Goal: Use online tool/utility

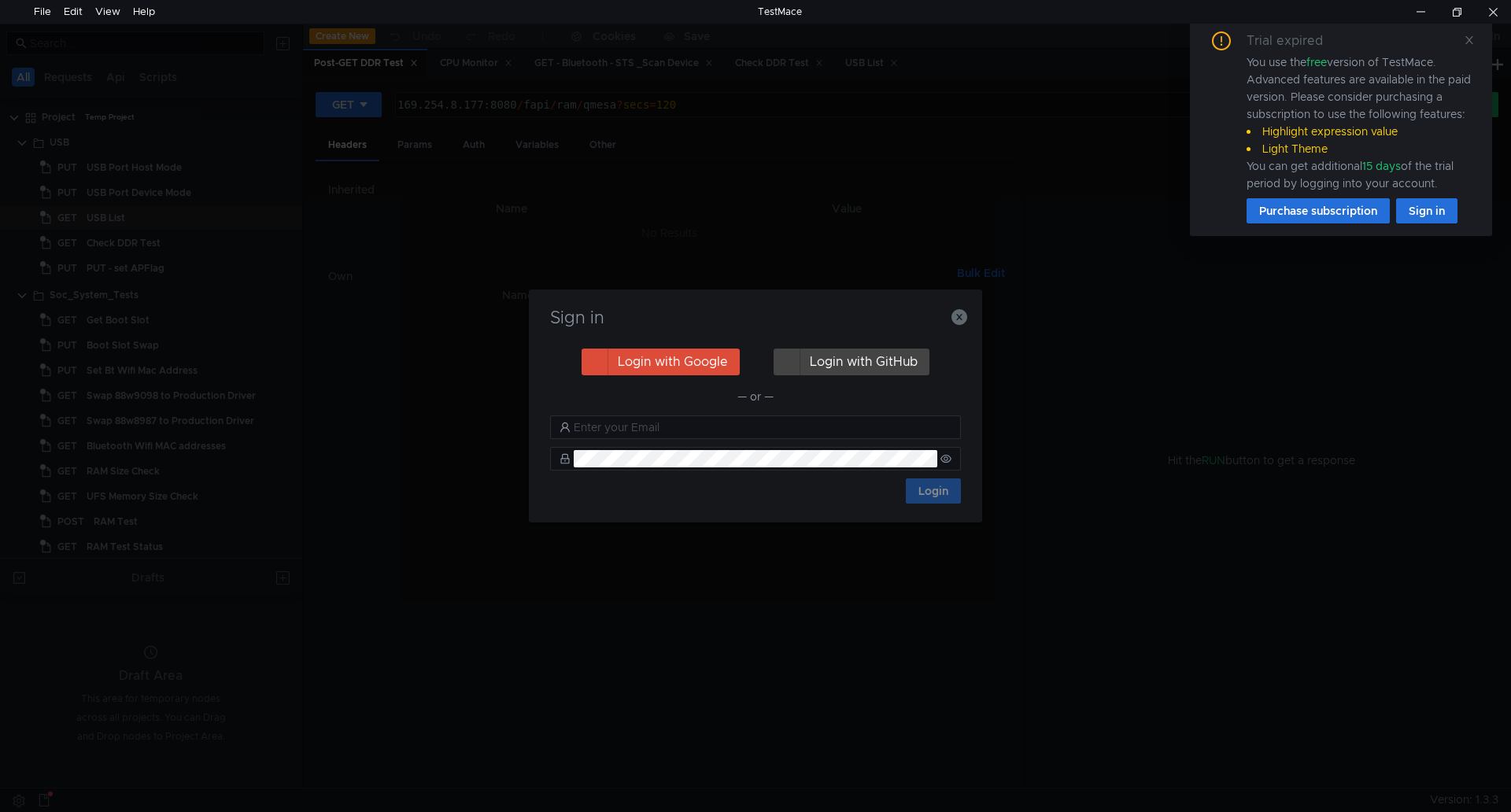
click at [968, 320] on div "Sign in Login with Google Login with GitHub — or — Login" at bounding box center [755, 406] width 453 height 233
click at [954, 321] on icon "button" at bounding box center [958, 316] width 15 height 15
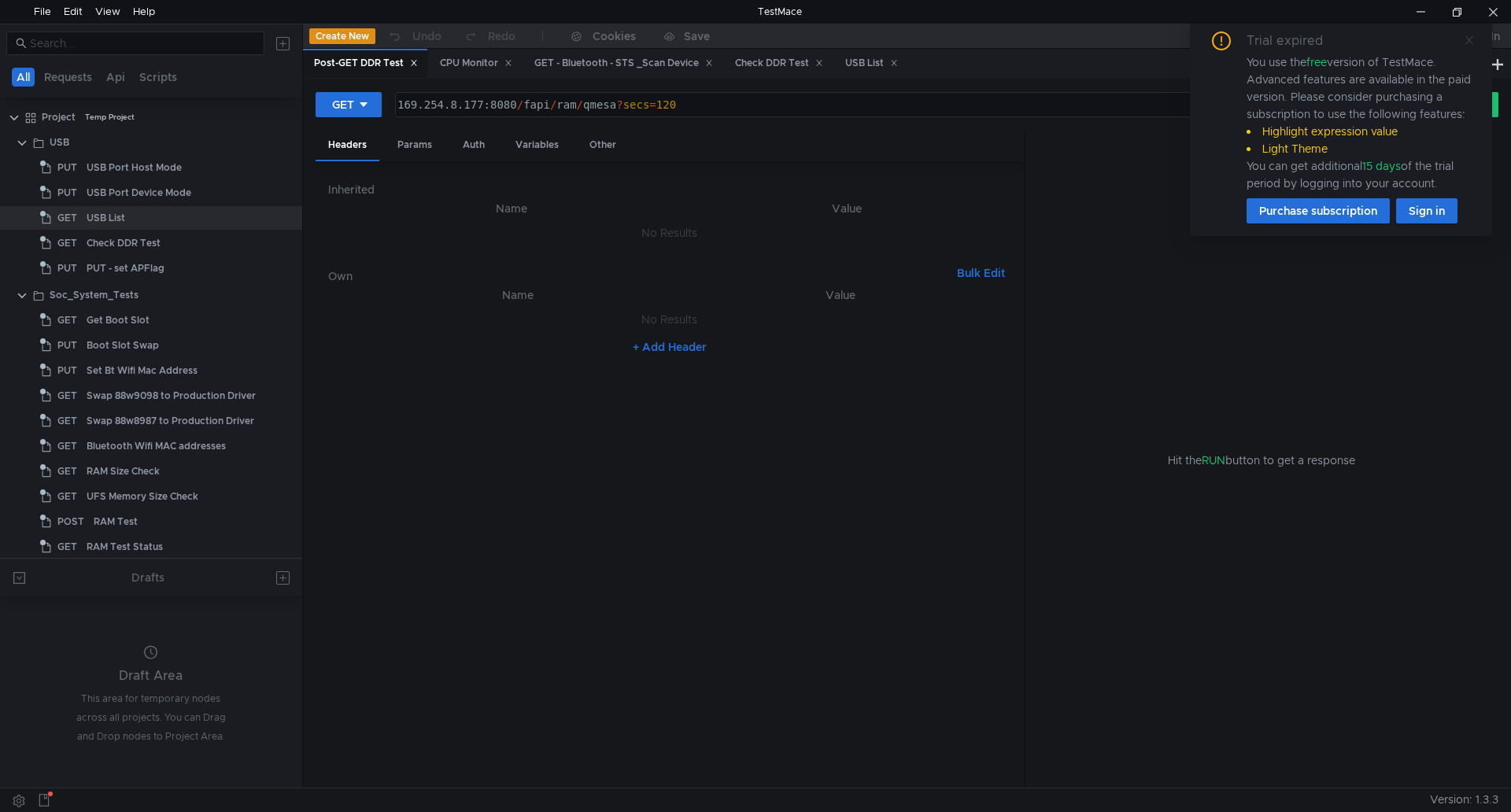
click at [1472, 38] on icon at bounding box center [1469, 40] width 11 height 11
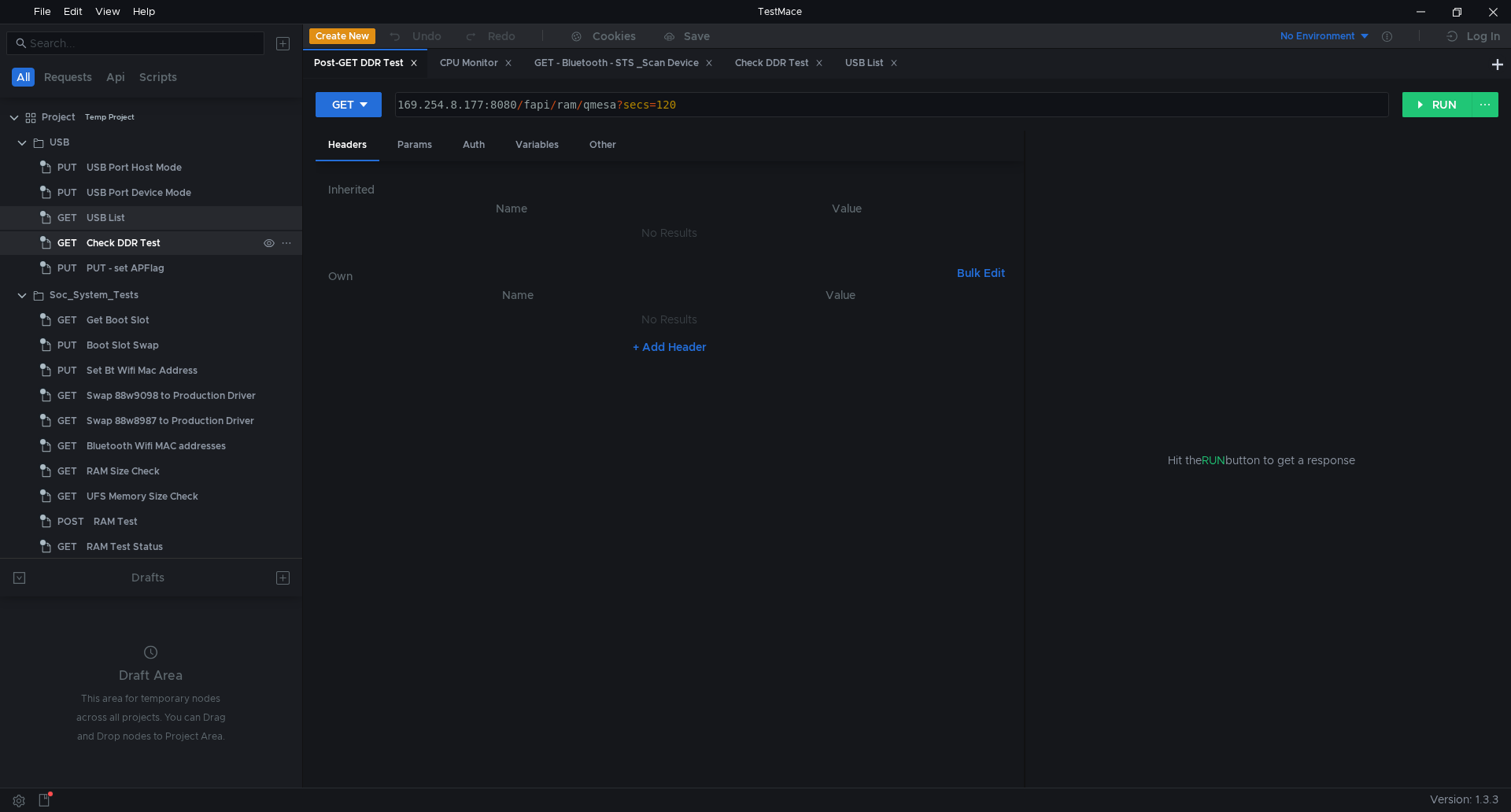
click at [143, 239] on div "Check DDR Test" at bounding box center [123, 243] width 74 height 23
click at [352, 107] on div "GET" at bounding box center [343, 104] width 22 height 17
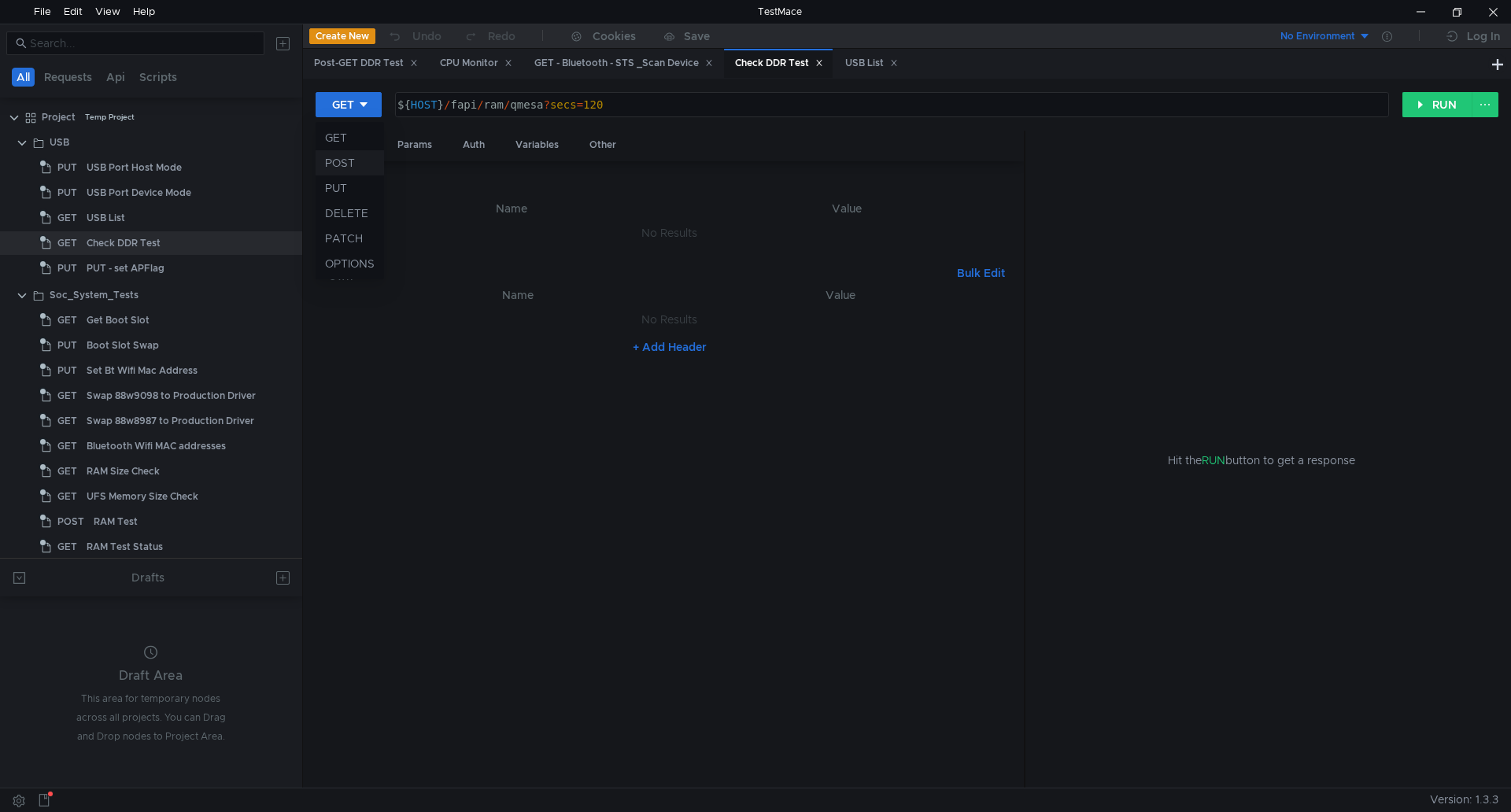
click at [363, 166] on li "POST" at bounding box center [349, 163] width 68 height 25
click at [1438, 114] on button "RUN" at bounding box center [1437, 104] width 70 height 25
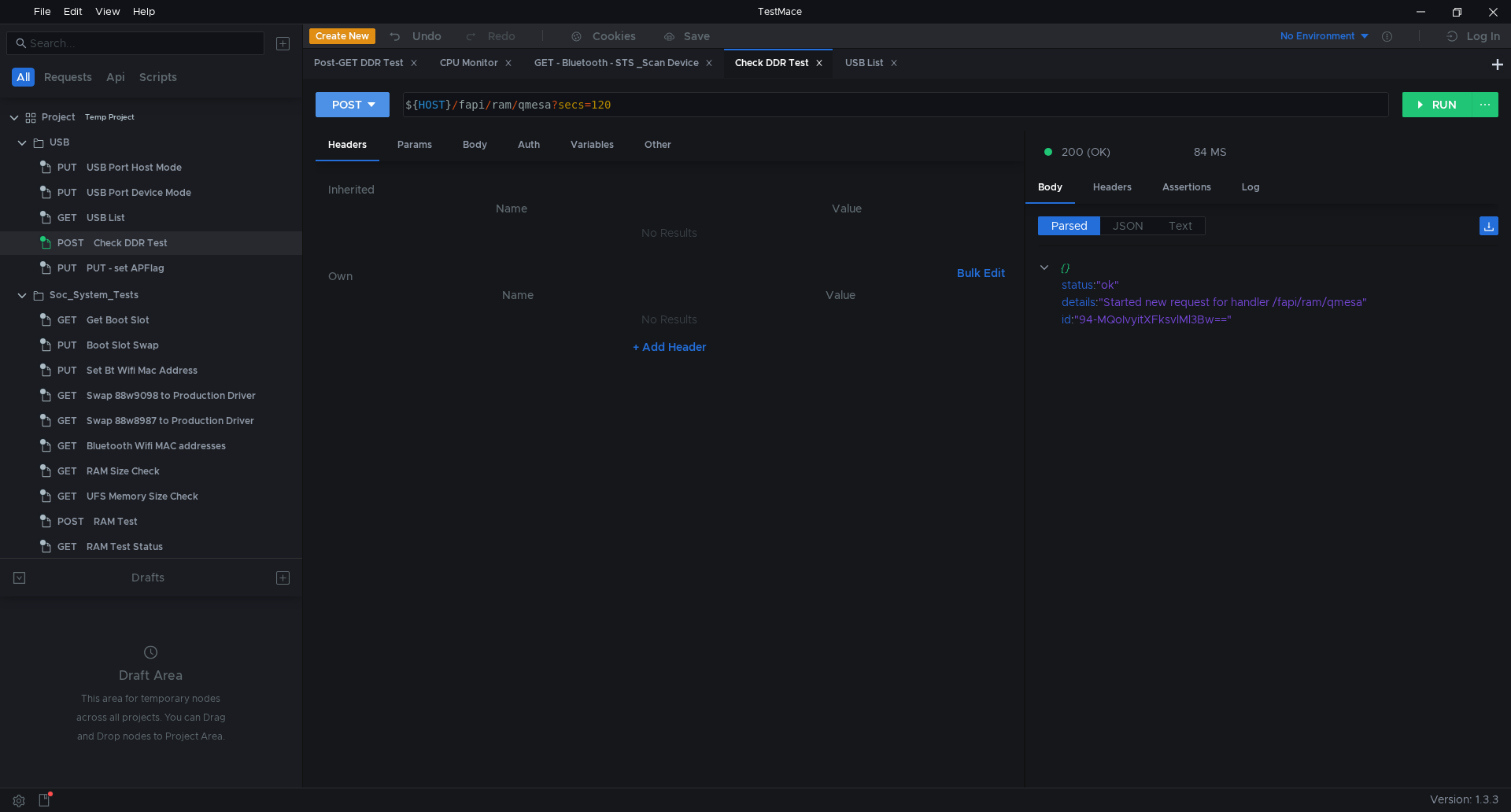
click at [370, 110] on icon at bounding box center [371, 104] width 11 height 11
click at [352, 131] on li "GET" at bounding box center [352, 138] width 74 height 25
click at [1462, 104] on button "RUN" at bounding box center [1437, 104] width 70 height 25
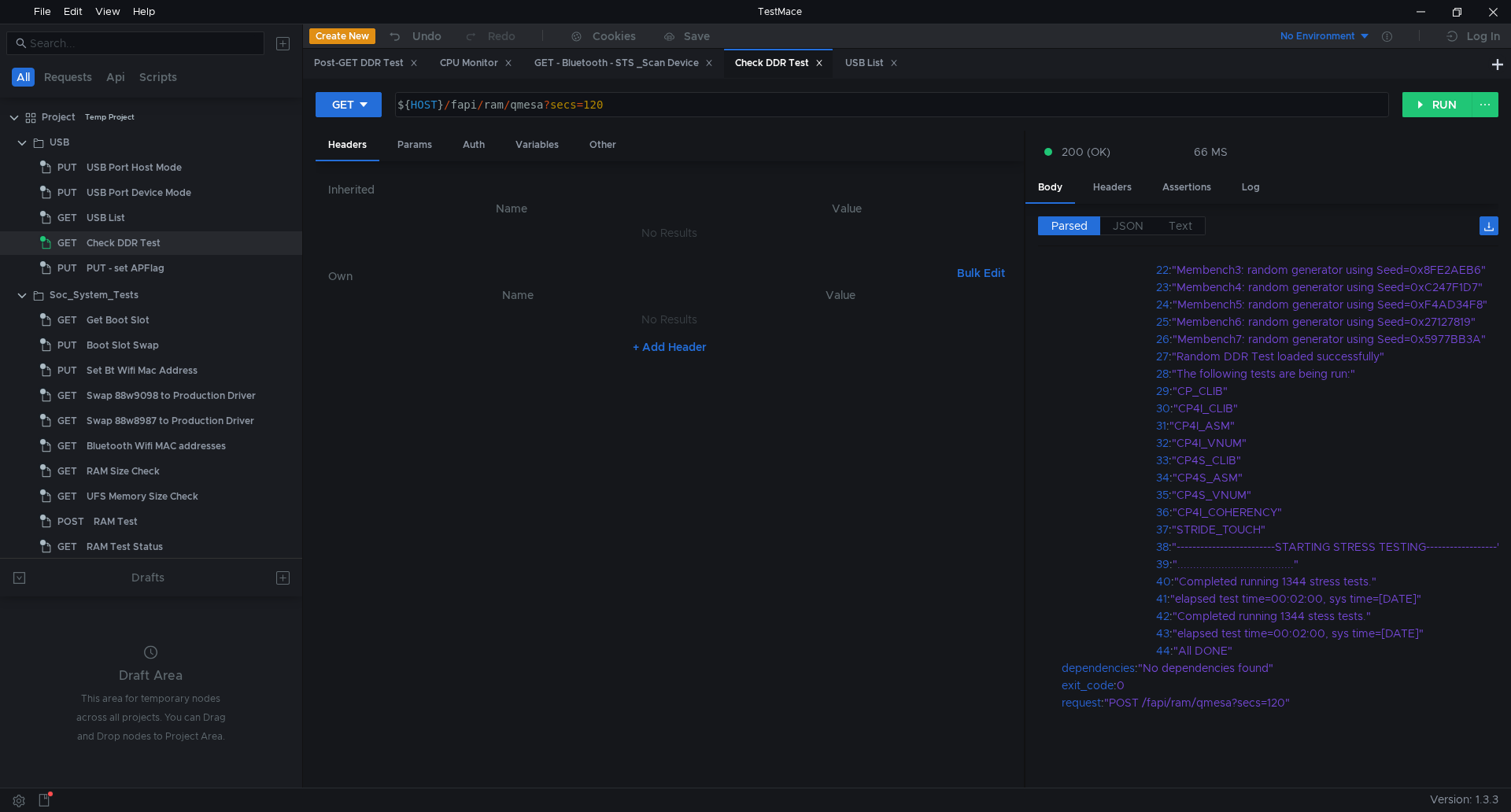
scroll to position [75, 0]
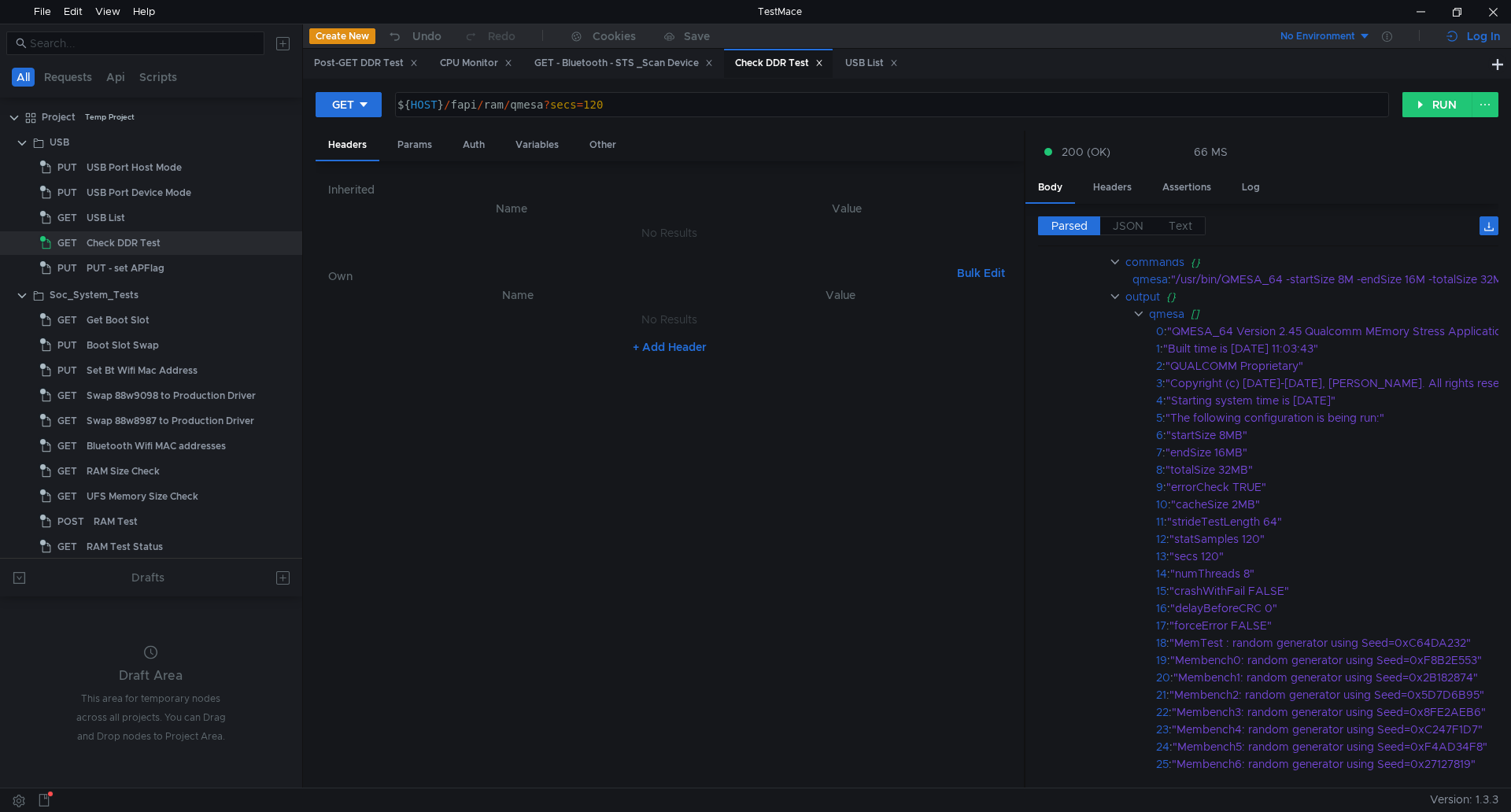
click at [1481, 24] on div "Log In" at bounding box center [1473, 36] width 76 height 23
click at [1488, 17] on div at bounding box center [1493, 12] width 36 height 23
